Goal: Task Accomplishment & Management: Complete application form

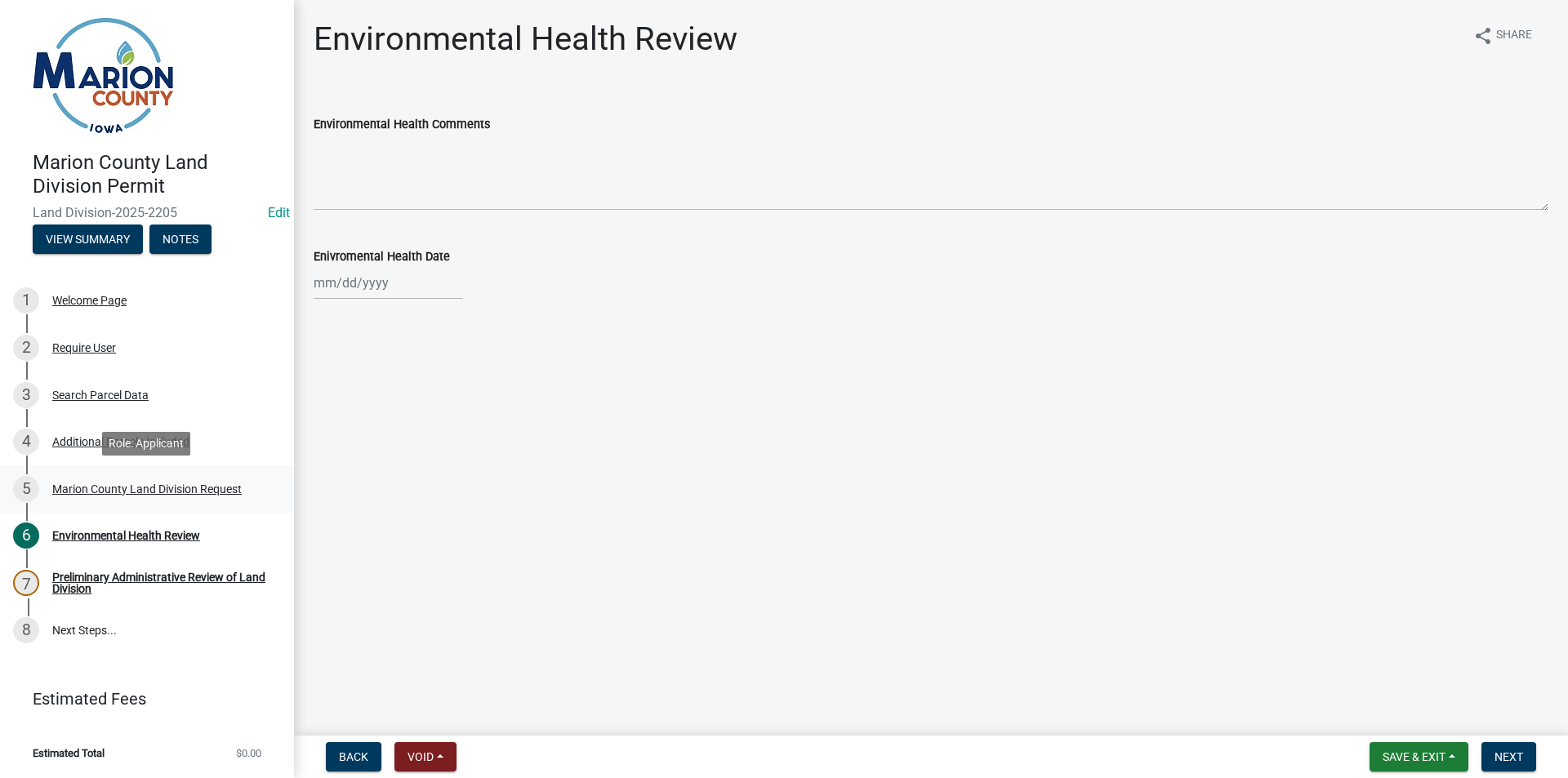
click at [83, 496] on div "5 Marion County Land Division Request" at bounding box center [140, 489] width 255 height 26
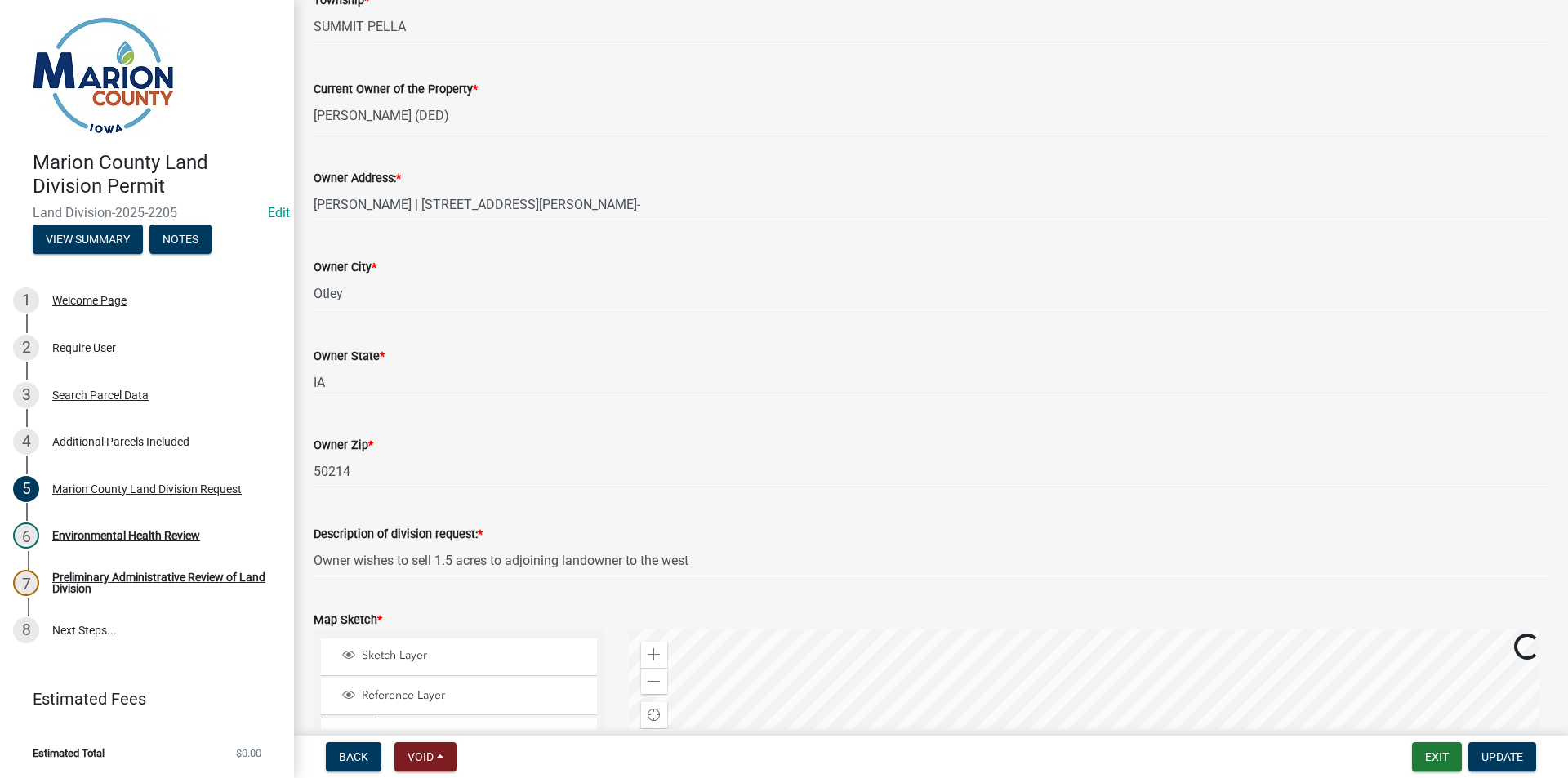
scroll to position [1879, 0]
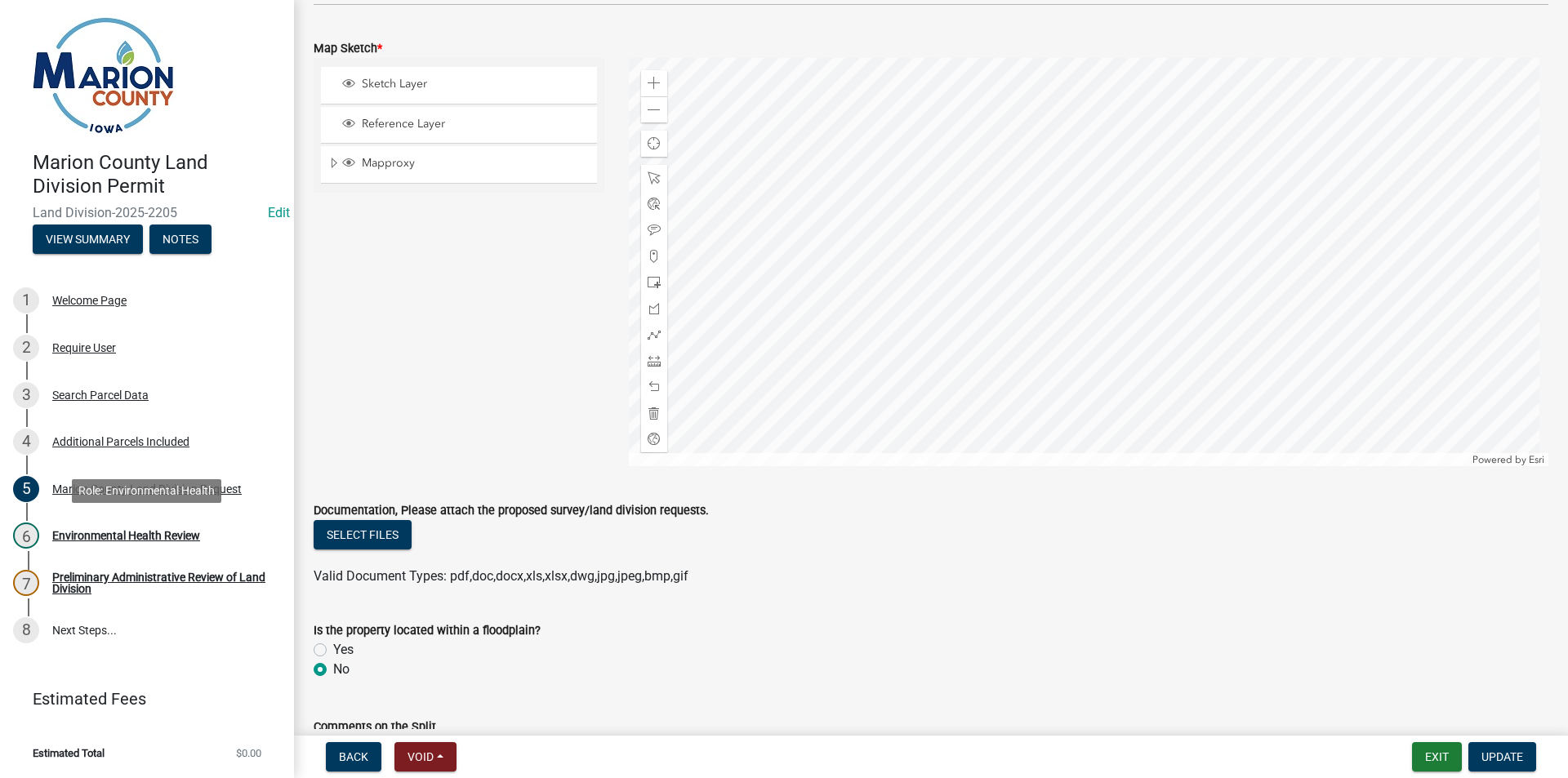
click at [118, 536] on div "Environmental Health Review" at bounding box center [126, 536] width 148 height 12
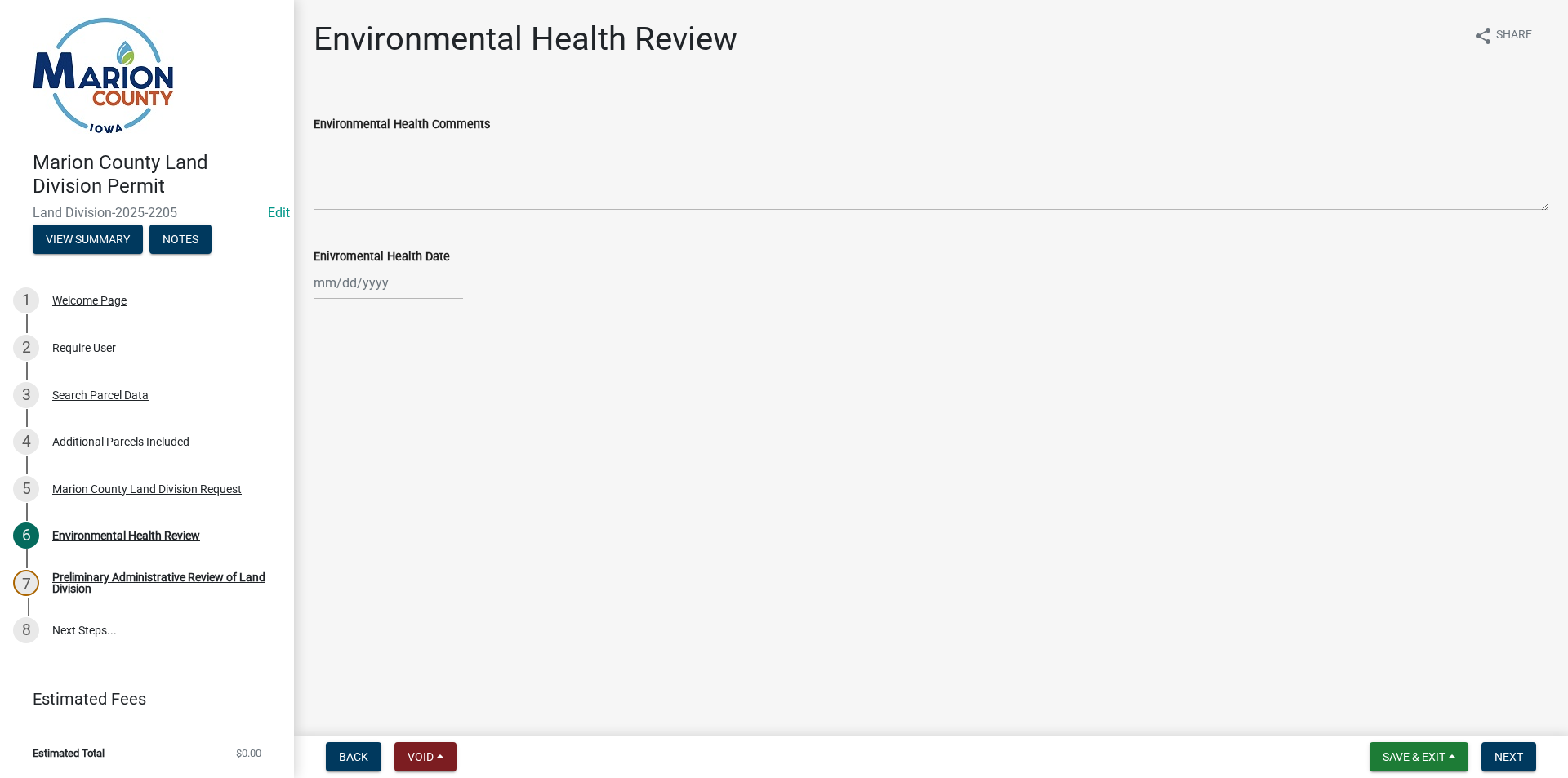
click at [346, 234] on div "Enivromental Health Date" at bounding box center [931, 261] width 1235 height 76
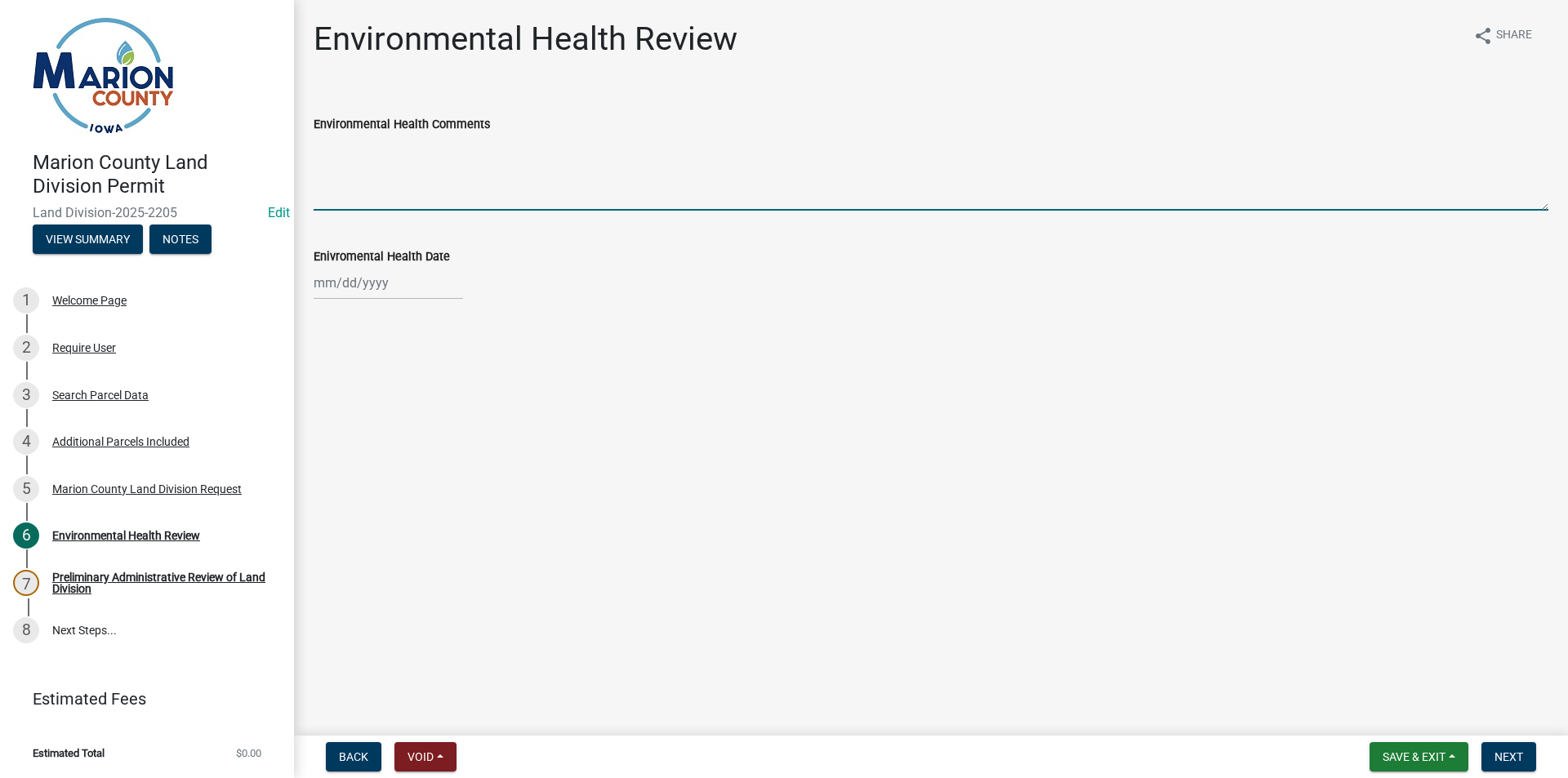
click at [379, 168] on textarea "Environmental Health Comments" at bounding box center [931, 172] width 1235 height 76
type textarea "NO CONERNS"
click at [369, 285] on div at bounding box center [388, 283] width 150 height 33
select select "8"
select select "2025"
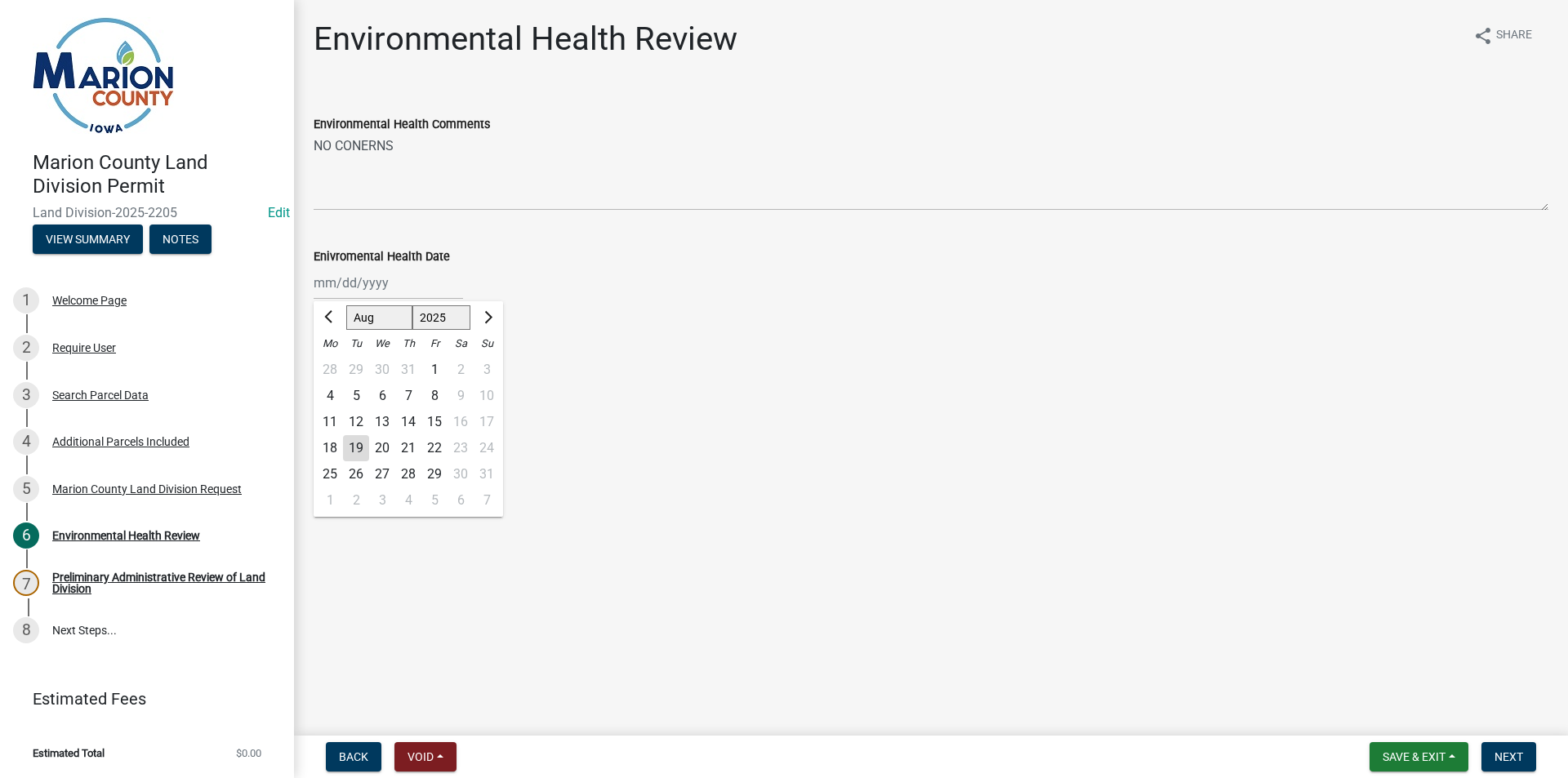
click at [356, 443] on div "19" at bounding box center [356, 448] width 26 height 26
type input "[DATE]"
click at [1507, 753] on span "Next" at bounding box center [1508, 757] width 28 height 13
